Goal: Task Accomplishment & Management: Complete application form

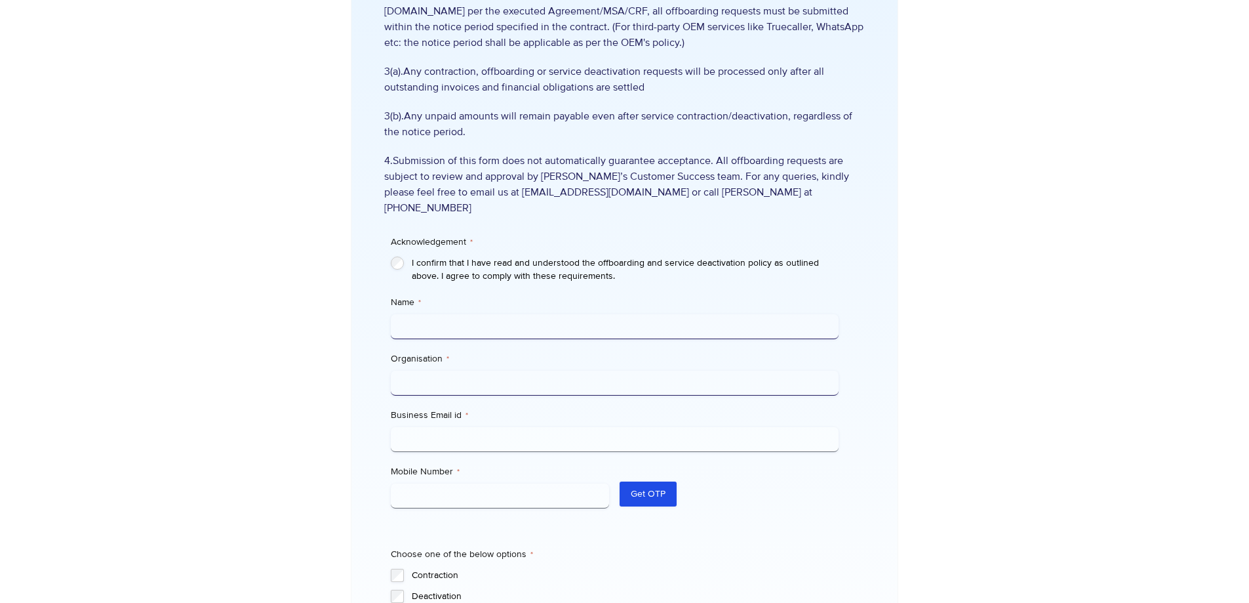
scroll to position [262, 0]
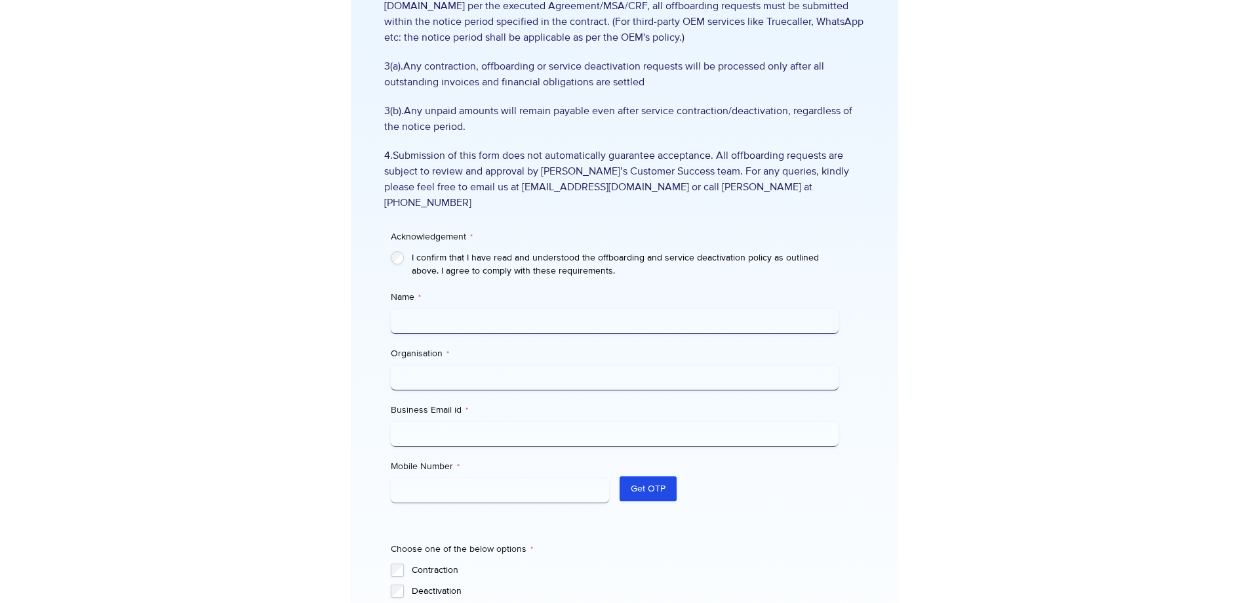
click at [467, 309] on input "Name *" at bounding box center [615, 321] width 448 height 25
click at [965, 250] on div at bounding box center [966, 285] width 136 height 955
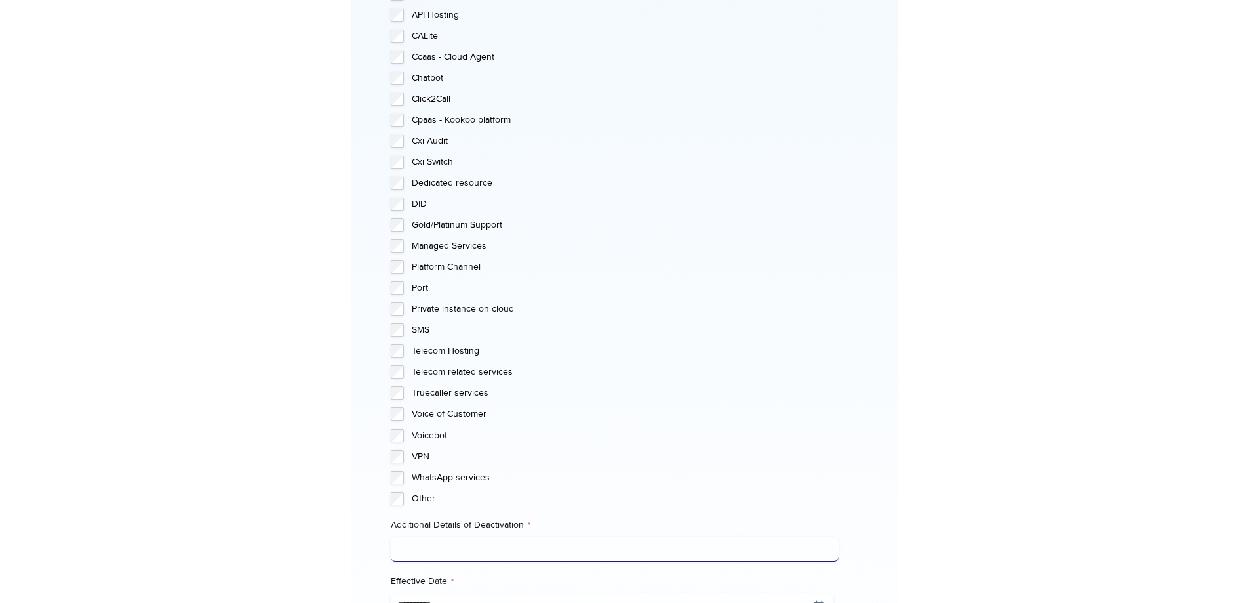
scroll to position [1201, 0]
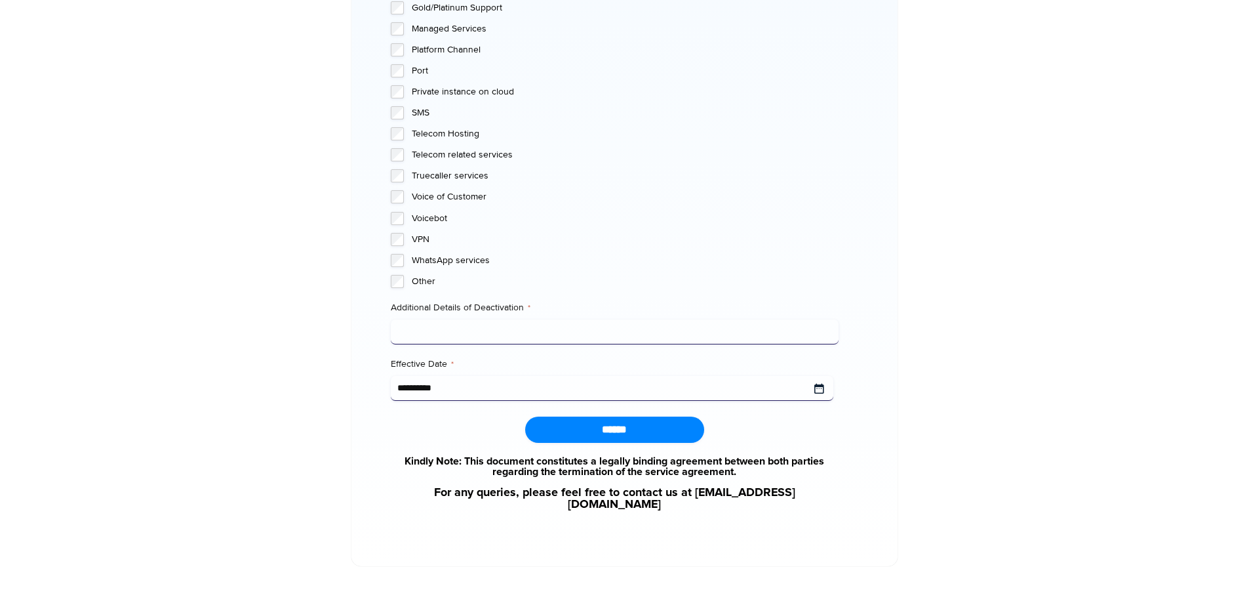
click at [492, 376] on input "**********" at bounding box center [612, 388] width 443 height 25
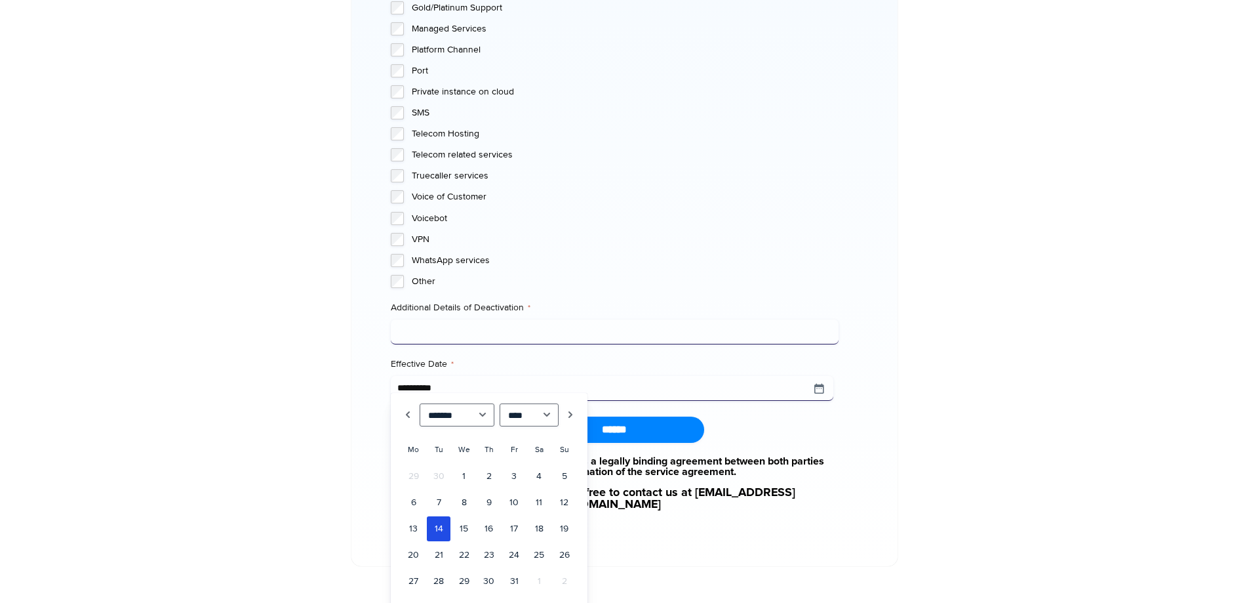
click at [687, 254] on label "WhatsApp services" at bounding box center [625, 260] width 427 height 13
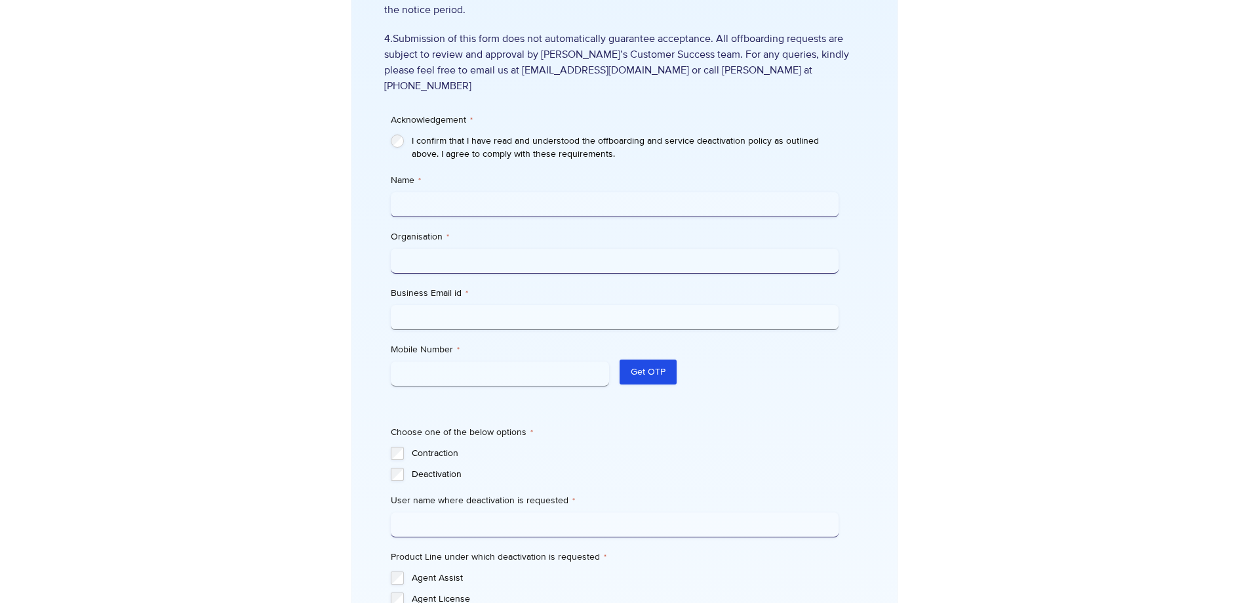
scroll to position [283, 0]
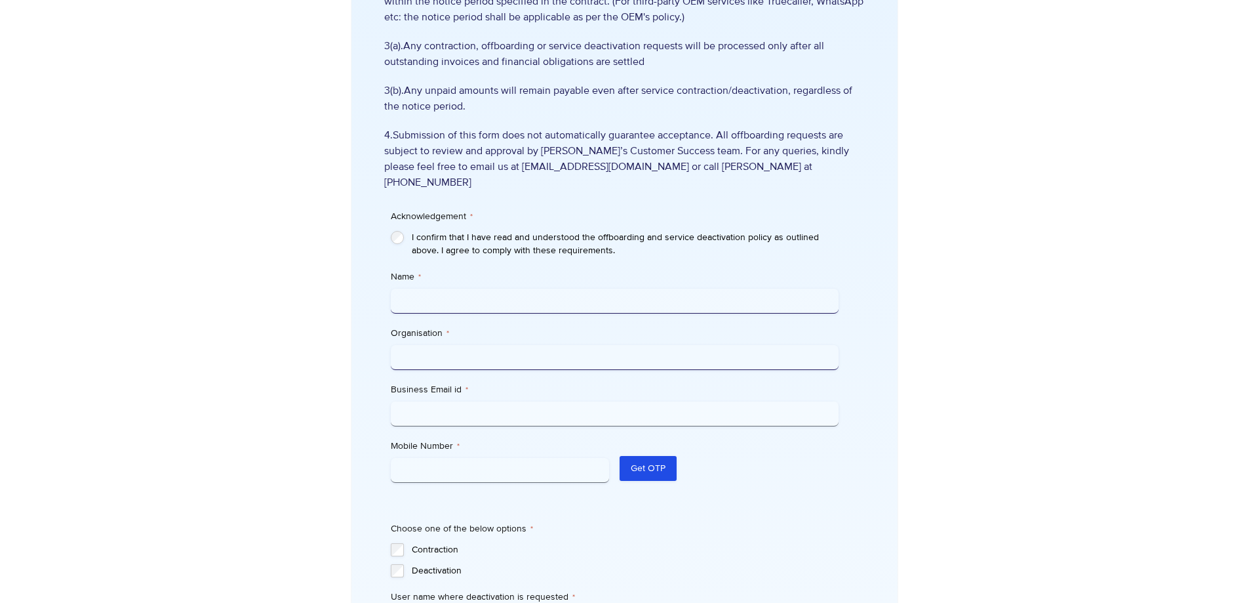
click at [485, 347] on input "Organisation *" at bounding box center [615, 357] width 448 height 25
click at [470, 407] on input "Business Email id *" at bounding box center [615, 413] width 448 height 25
click at [424, 458] on input "Mobile Number *" at bounding box center [500, 470] width 219 height 25
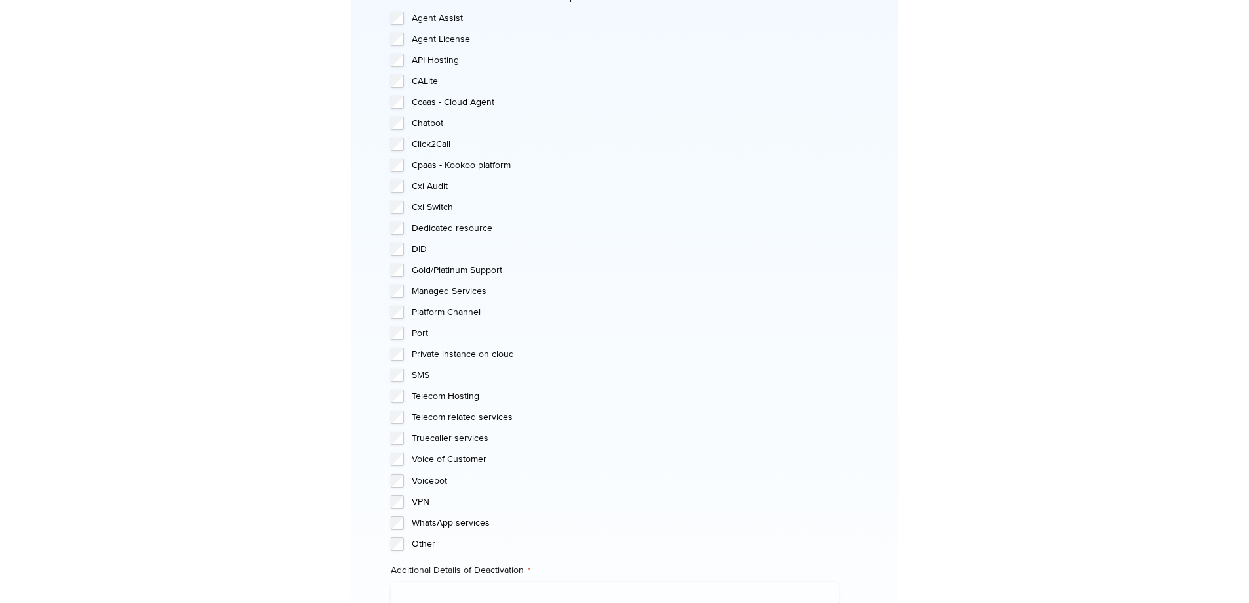
scroll to position [742, 0]
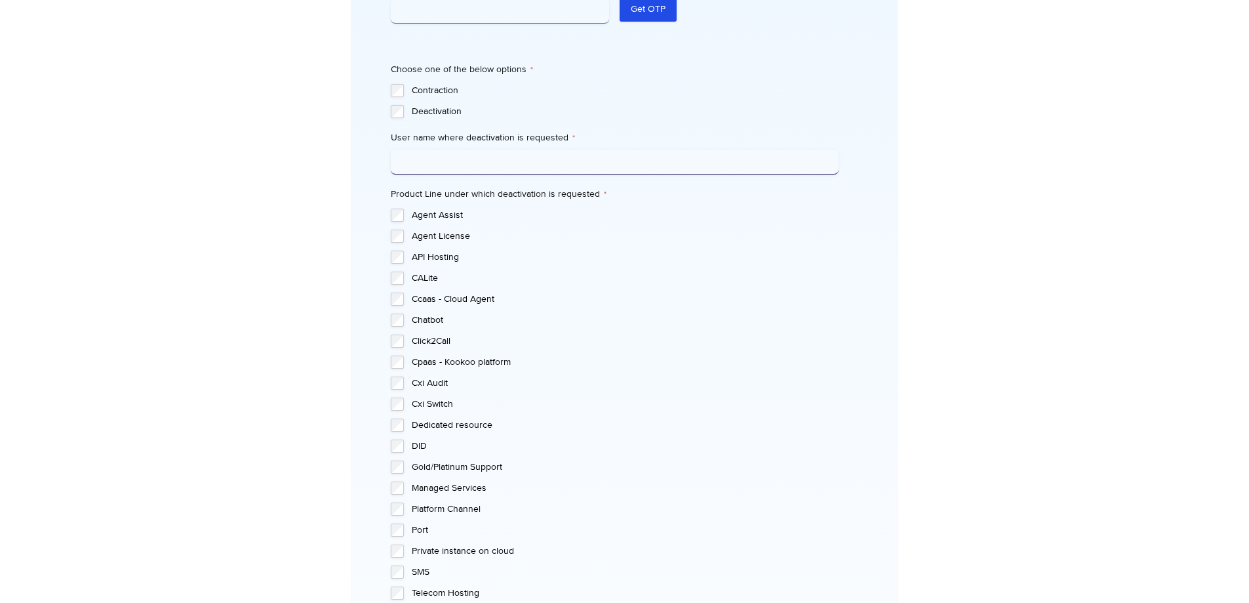
click at [490, 131] on label "User name where deactivation is requested *" at bounding box center [615, 137] width 448 height 13
click at [490, 150] on input "User name where deactivation is requested *" at bounding box center [615, 162] width 448 height 25
click at [490, 131] on label "User name where deactivation is requested *" at bounding box center [615, 137] width 448 height 13
click at [490, 150] on input "User name where deactivation is requested *" at bounding box center [615, 162] width 448 height 25
click at [597, 131] on label "User name where deactivation is requested *" at bounding box center [615, 137] width 448 height 13
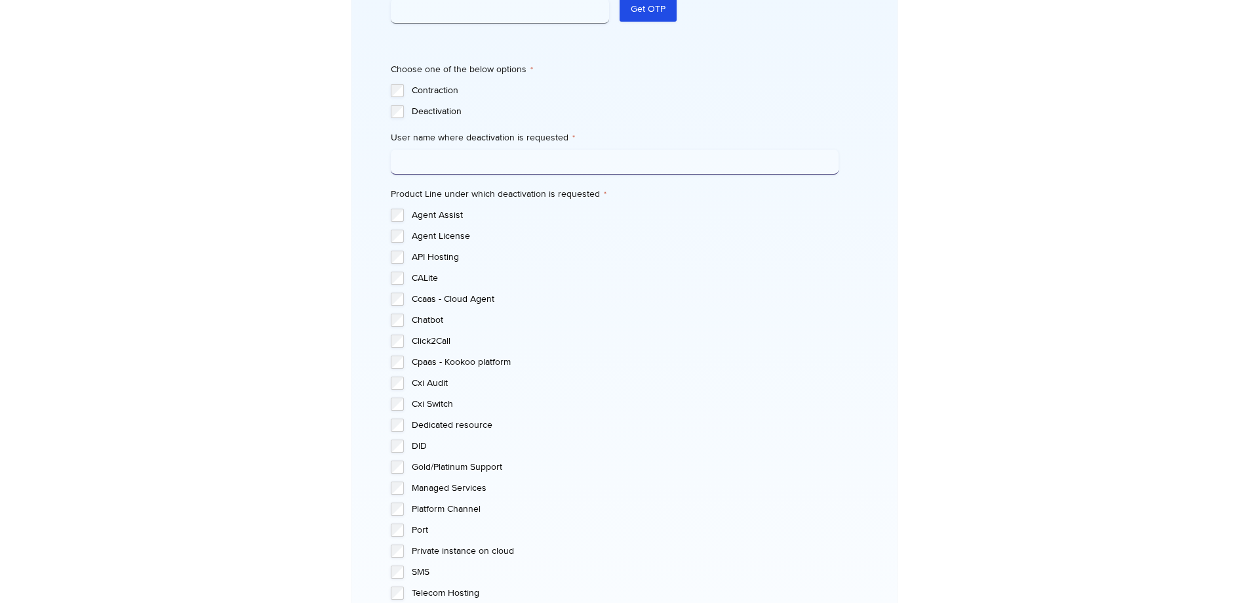
click at [597, 150] on input "User name where deactivation is requested *" at bounding box center [615, 162] width 448 height 25
click at [427, 105] on label "Deactivation" at bounding box center [625, 111] width 427 height 13
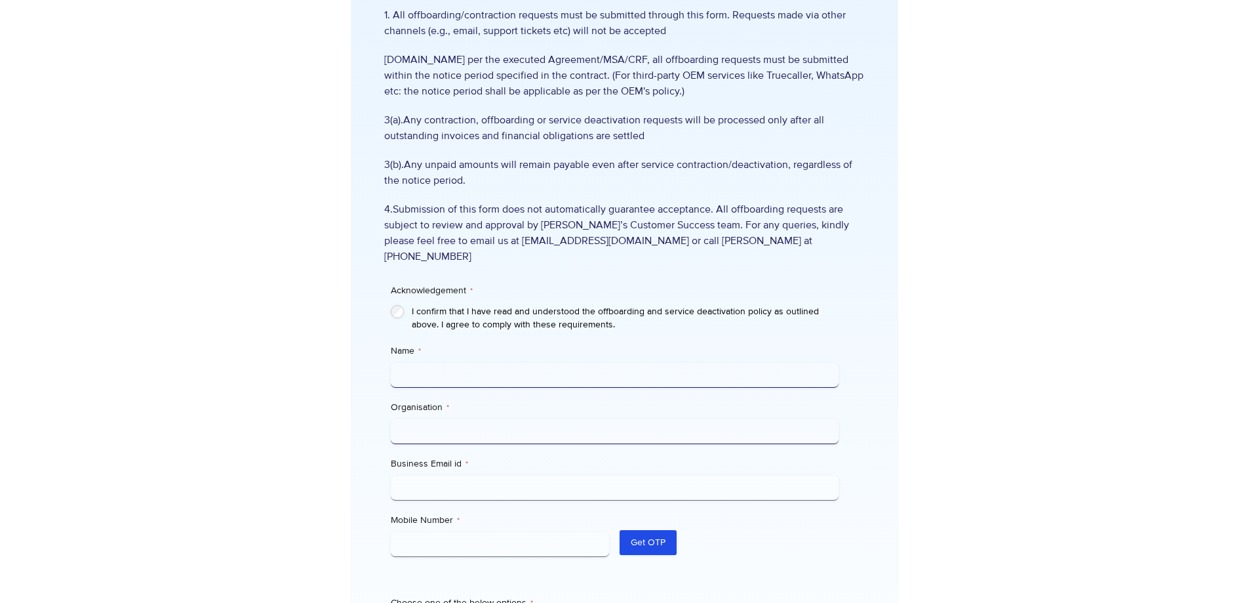
scroll to position [0, 0]
